Goal: Entertainment & Leisure: Consume media (video, audio)

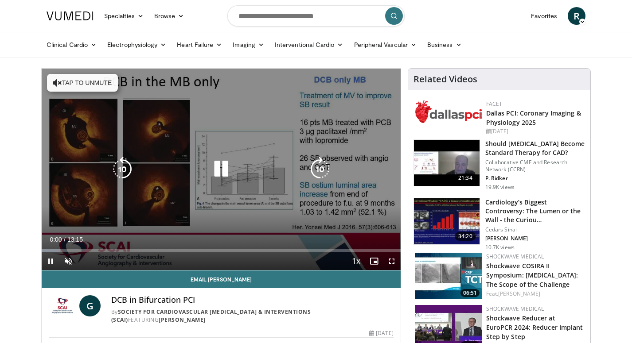
click at [218, 164] on icon "Video Player" at bounding box center [221, 169] width 25 height 25
click at [219, 165] on icon "Video Player" at bounding box center [221, 169] width 25 height 25
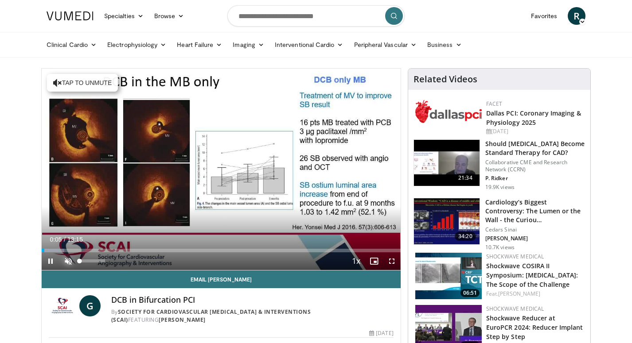
click at [68, 262] on span "Video Player" at bounding box center [68, 262] width 18 height 18
